Goal: Information Seeking & Learning: Learn about a topic

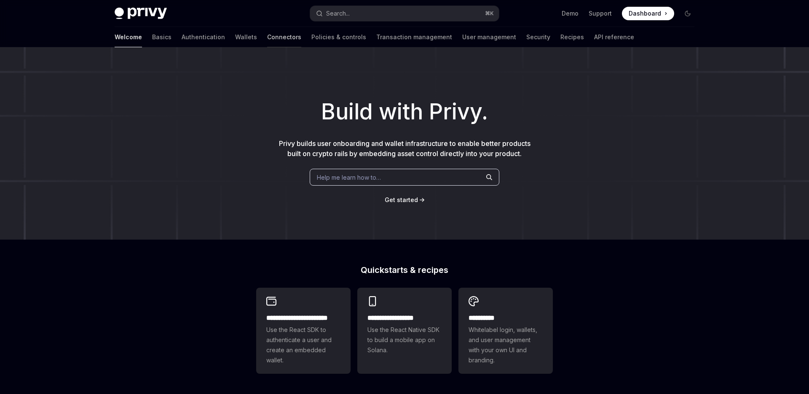
click at [267, 38] on link "Connectors" at bounding box center [284, 37] width 34 height 20
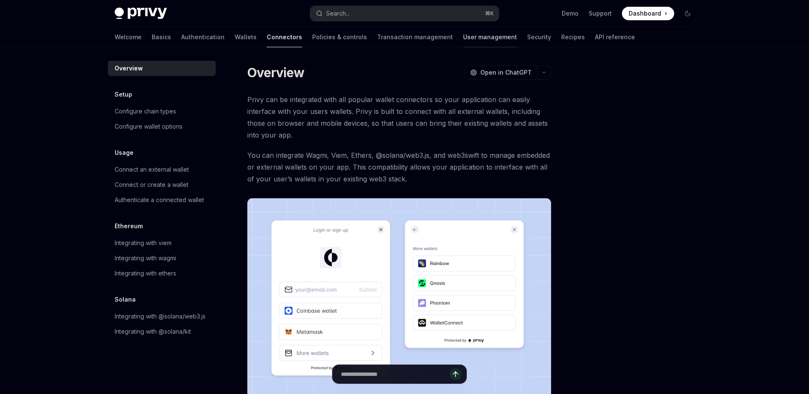
click at [463, 43] on link "User management" at bounding box center [490, 37] width 54 height 20
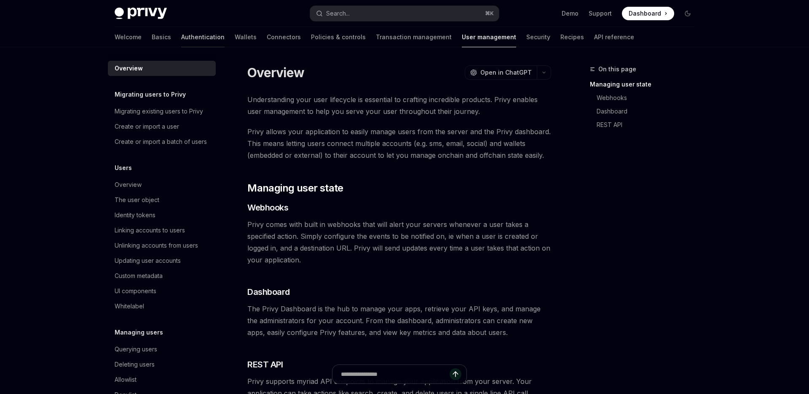
click at [181, 42] on link "Authentication" at bounding box center [202, 37] width 43 height 20
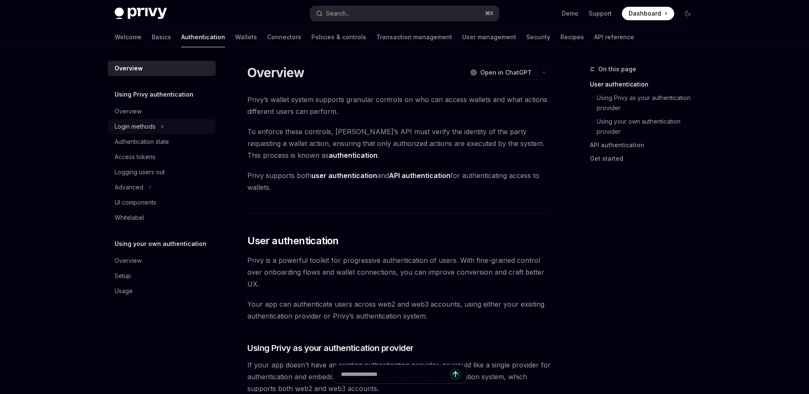
click at [165, 129] on div "Login methods" at bounding box center [162, 126] width 108 height 15
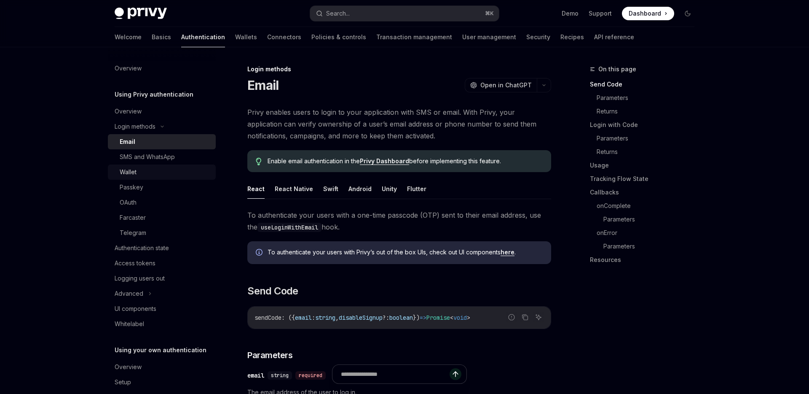
click at [164, 174] on div "Wallet" at bounding box center [165, 172] width 91 height 10
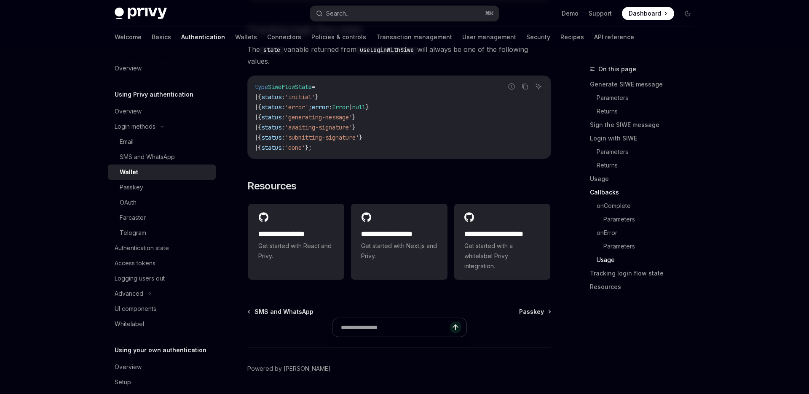
scroll to position [2144, 0]
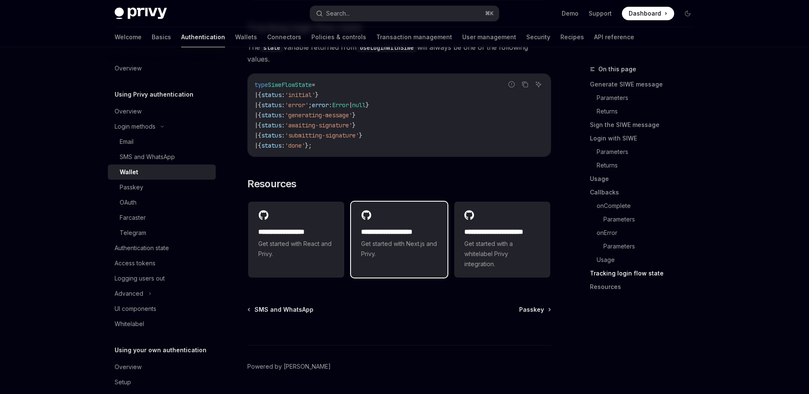
click at [417, 277] on link "**********" at bounding box center [399, 239] width 96 height 76
type textarea "*"
